Goal: Navigation & Orientation: Find specific page/section

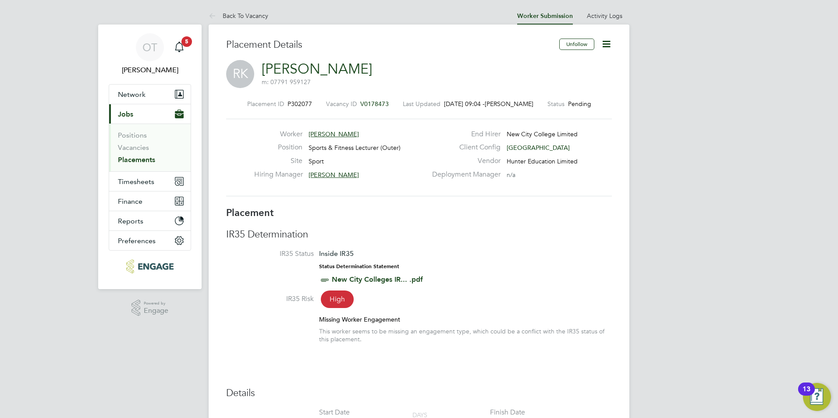
click at [608, 39] on icon at bounding box center [606, 44] width 11 height 11
click at [609, 39] on icon at bounding box center [606, 44] width 11 height 11
click at [254, 18] on link "Back To Vacancy" at bounding box center [239, 16] width 60 height 8
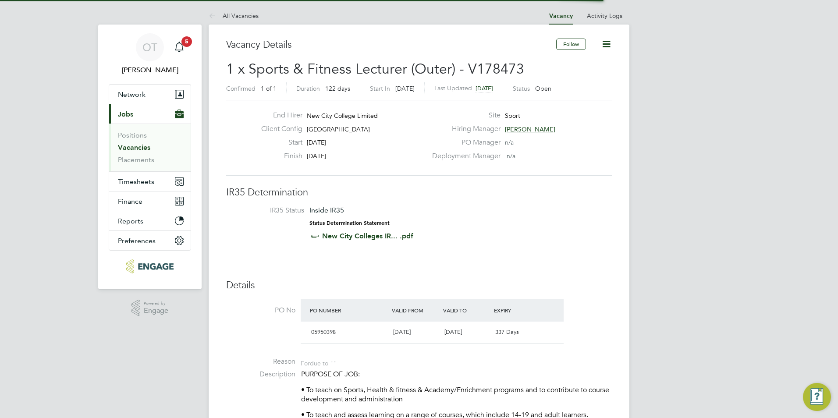
scroll to position [4, 4]
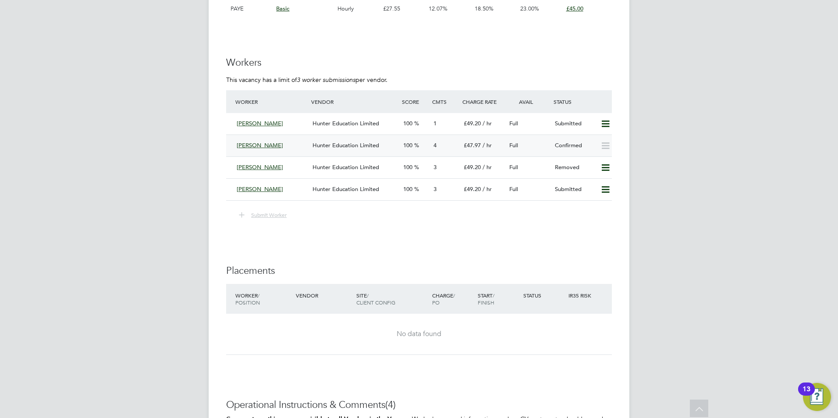
click at [333, 149] on div "Hunter Education Limited" at bounding box center [354, 146] width 91 height 14
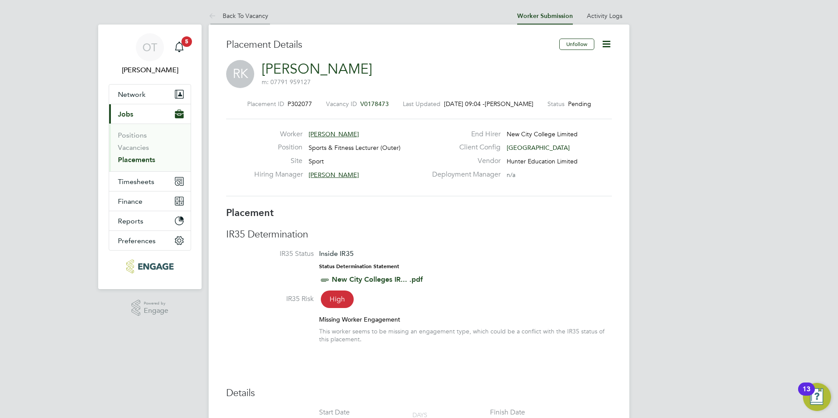
click at [266, 18] on link "Back To Vacancy" at bounding box center [239, 16] width 60 height 8
